Goal: Obtain resource: Obtain resource

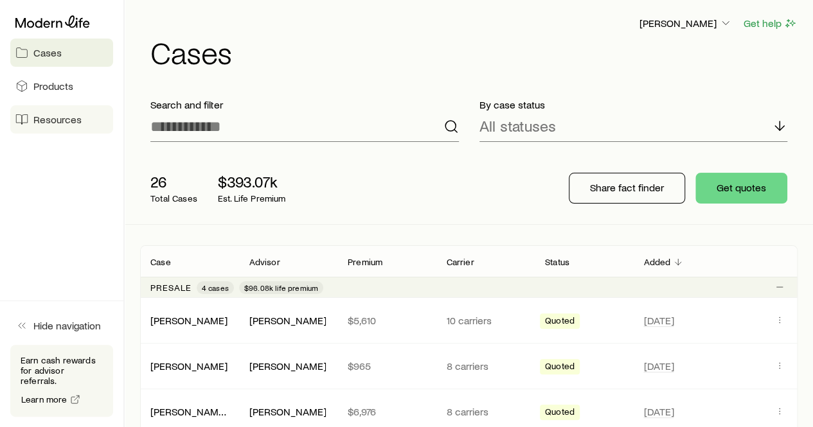
click at [71, 115] on span "Resources" at bounding box center [57, 119] width 48 height 13
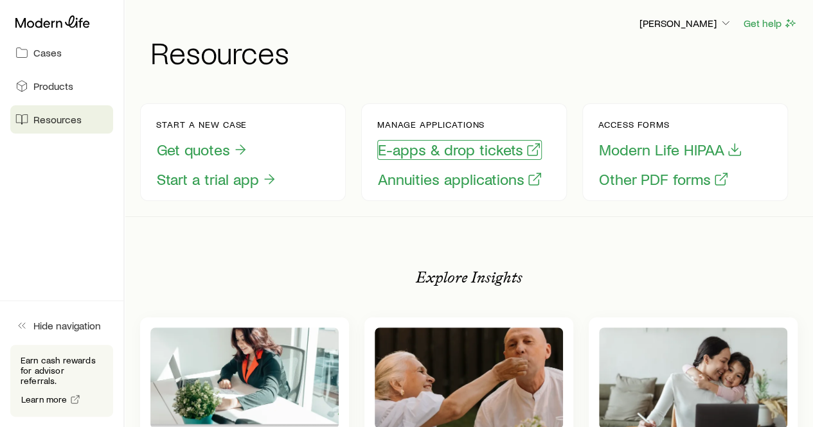
click at [458, 157] on button "E-apps & drop tickets" at bounding box center [459, 150] width 165 height 20
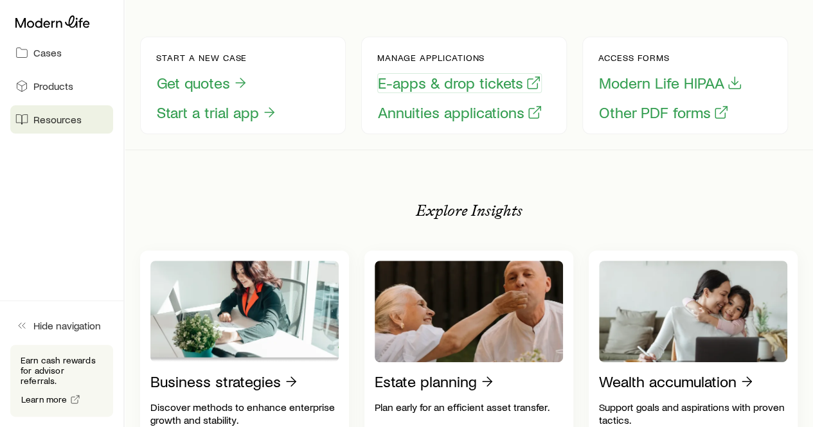
scroll to position [47, 0]
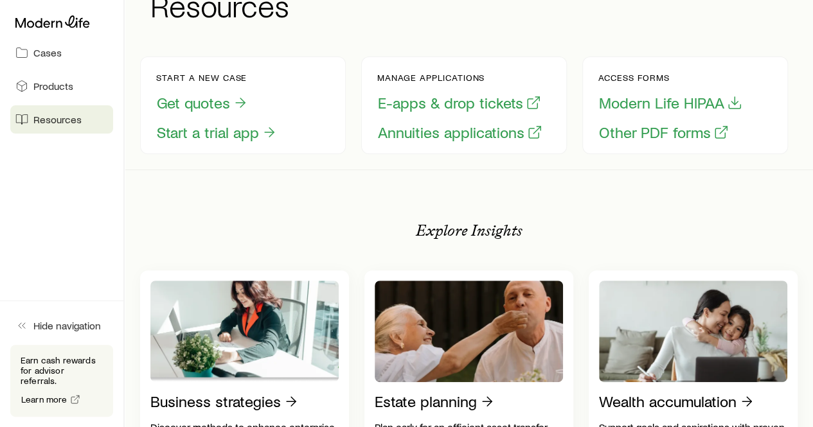
click at [45, 125] on span "Resources" at bounding box center [57, 119] width 48 height 13
click at [49, 120] on span "Resources" at bounding box center [57, 119] width 48 height 13
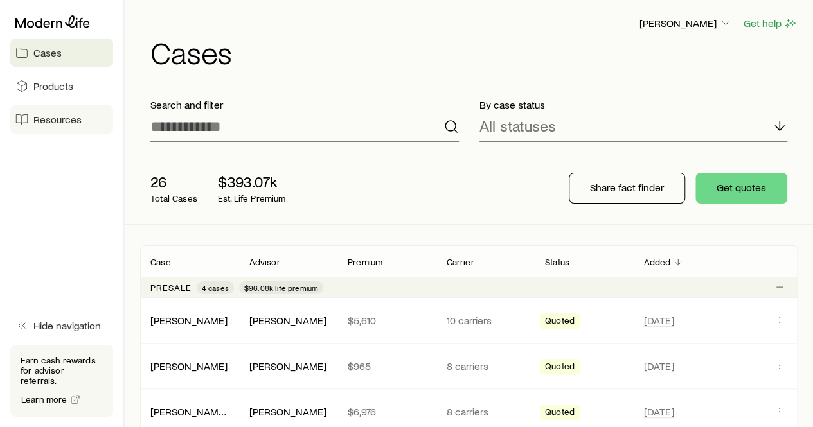
click at [53, 121] on span "Resources" at bounding box center [57, 119] width 48 height 13
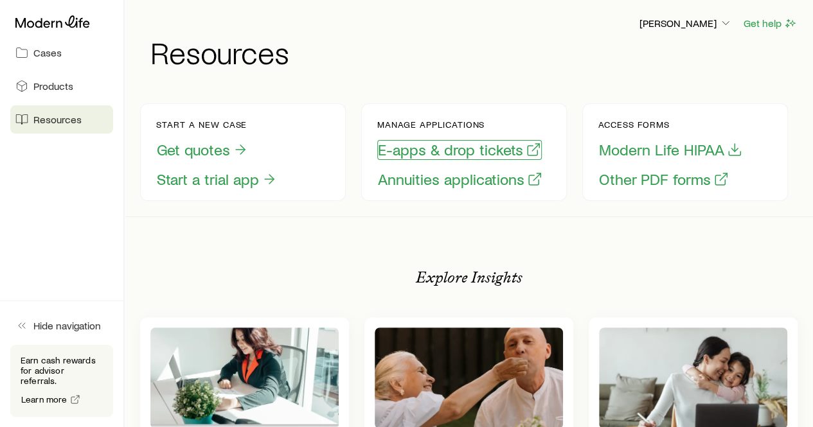
click at [406, 147] on button "E-apps & drop tickets" at bounding box center [459, 150] width 165 height 20
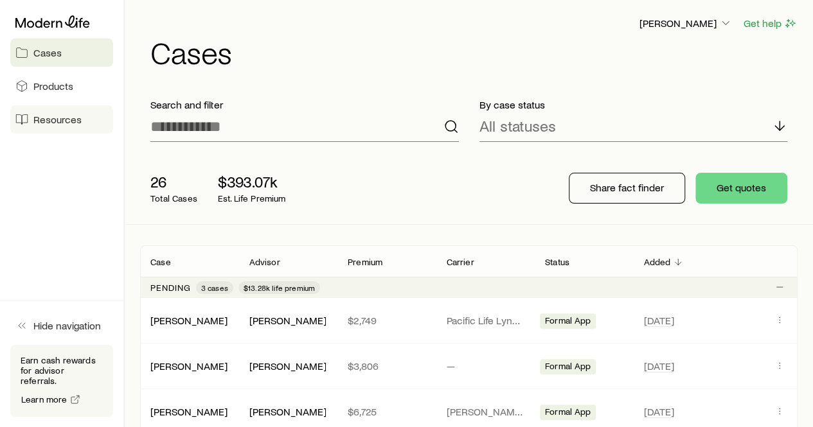
click at [46, 119] on span "Resources" at bounding box center [57, 119] width 48 height 13
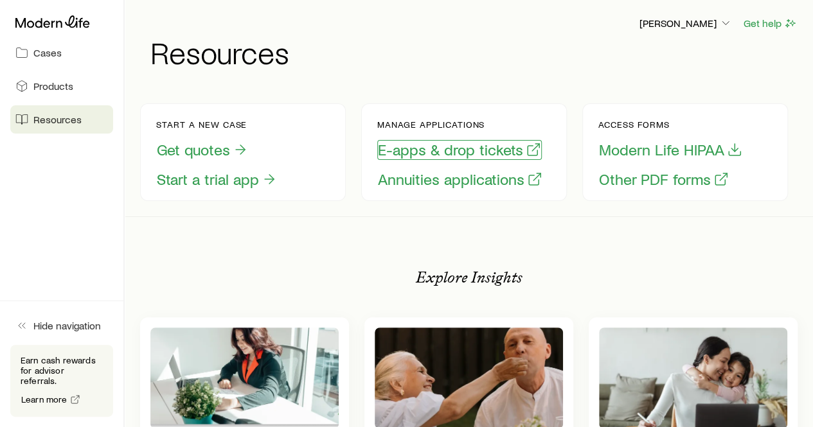
click at [436, 150] on button "E-apps & drop tickets" at bounding box center [459, 150] width 165 height 20
